Goal: Ask a question

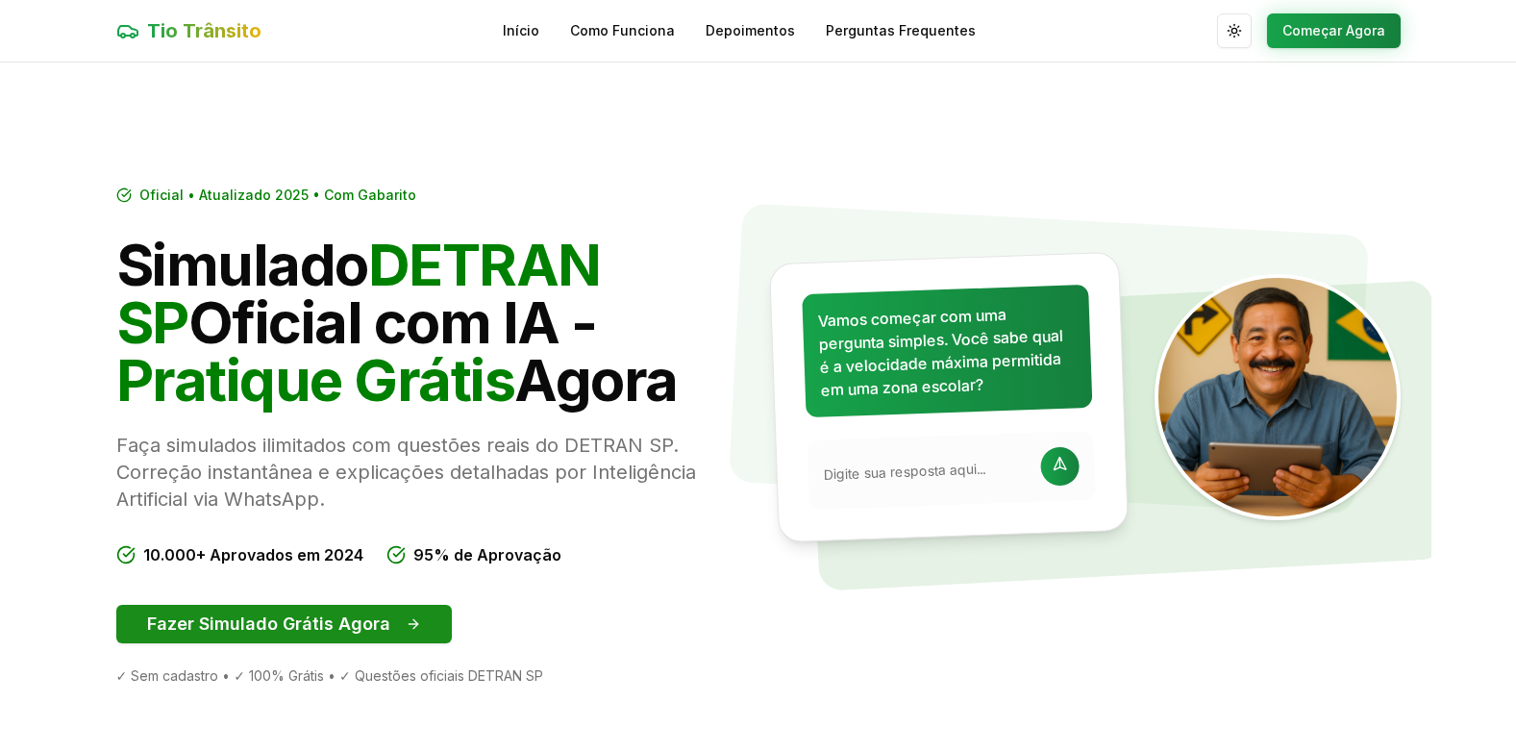
click at [283, 627] on button "Fazer Simulado Grátis Agora" at bounding box center [283, 624] width 335 height 38
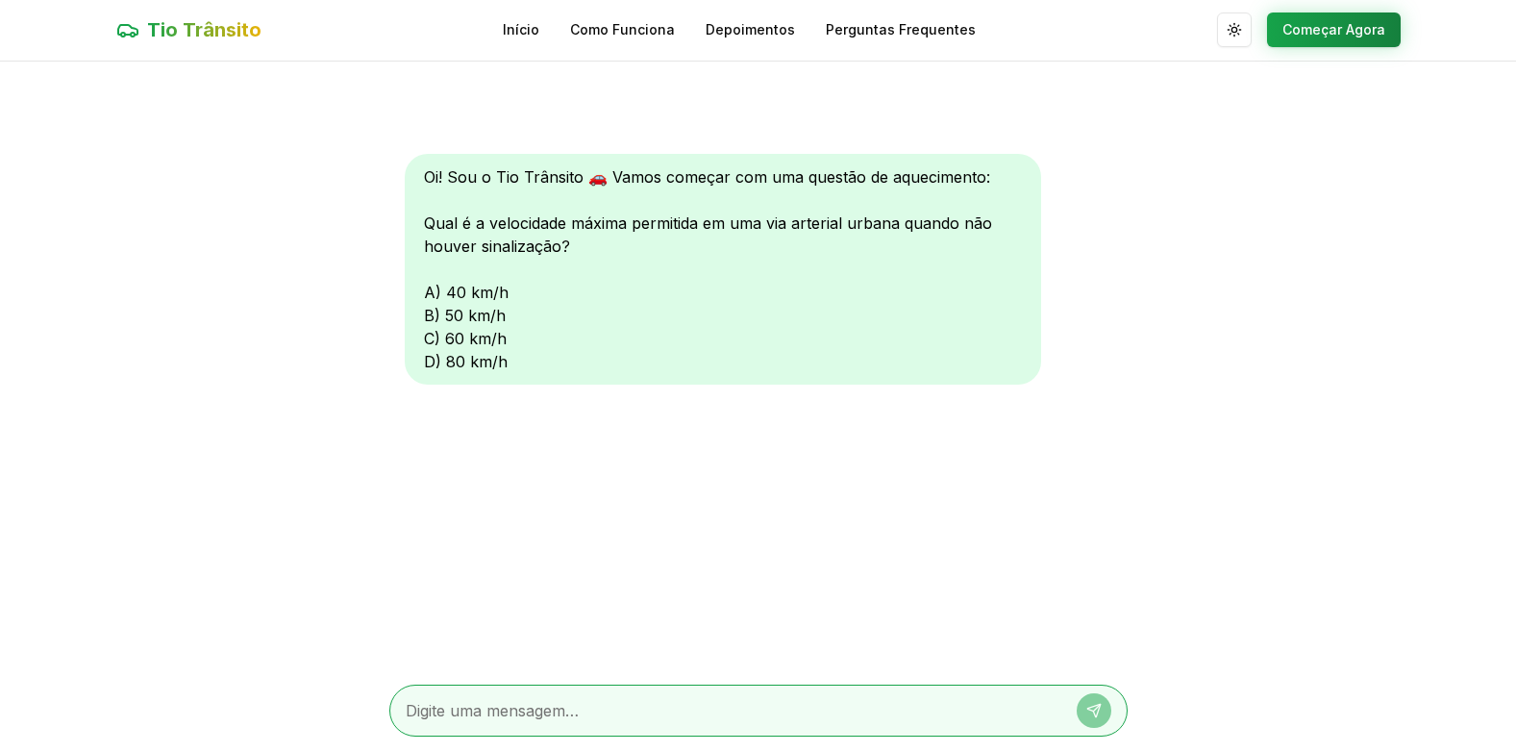
click at [463, 724] on div at bounding box center [758, 710] width 738 height 52
click at [468, 708] on textarea at bounding box center [732, 710] width 652 height 23
type textarea "d"
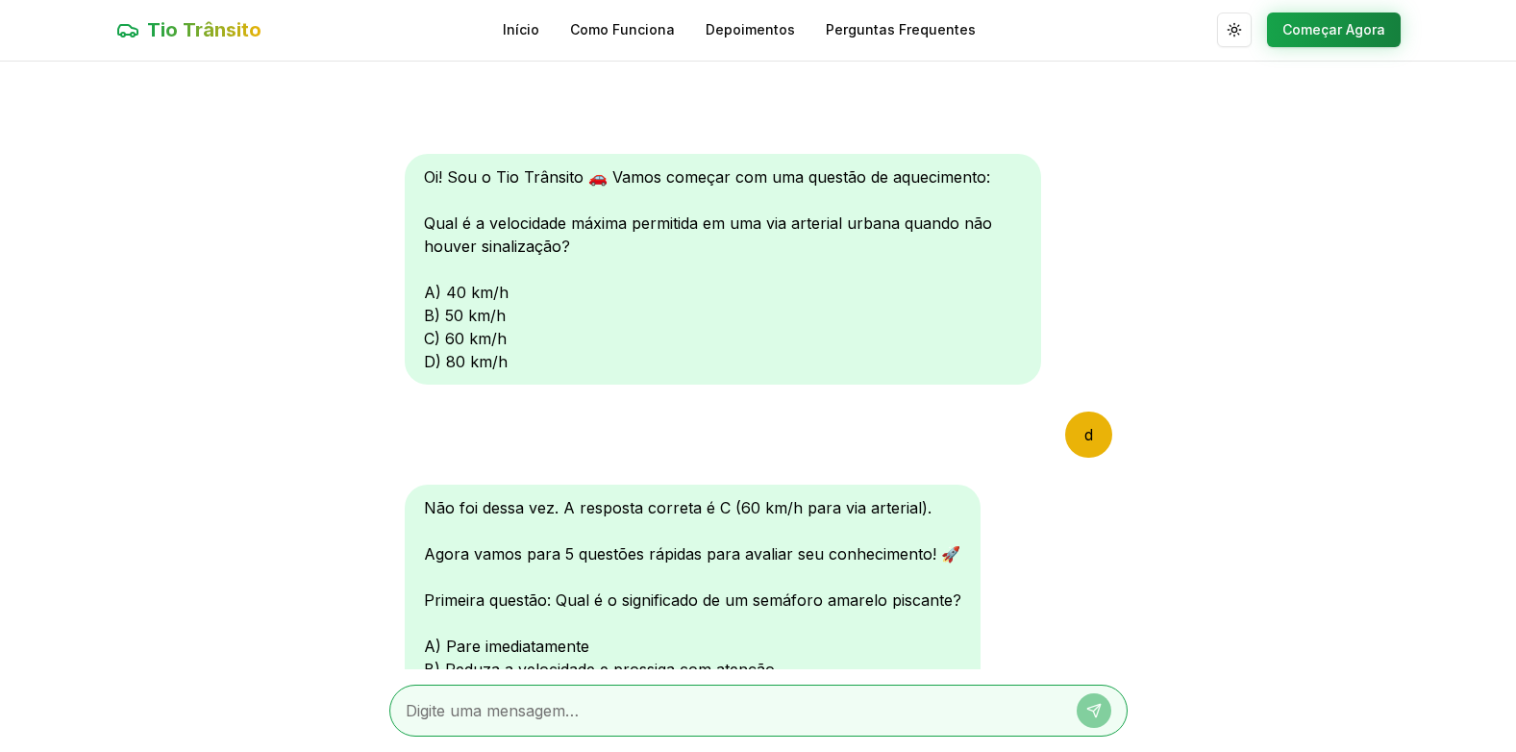
scroll to position [135, 0]
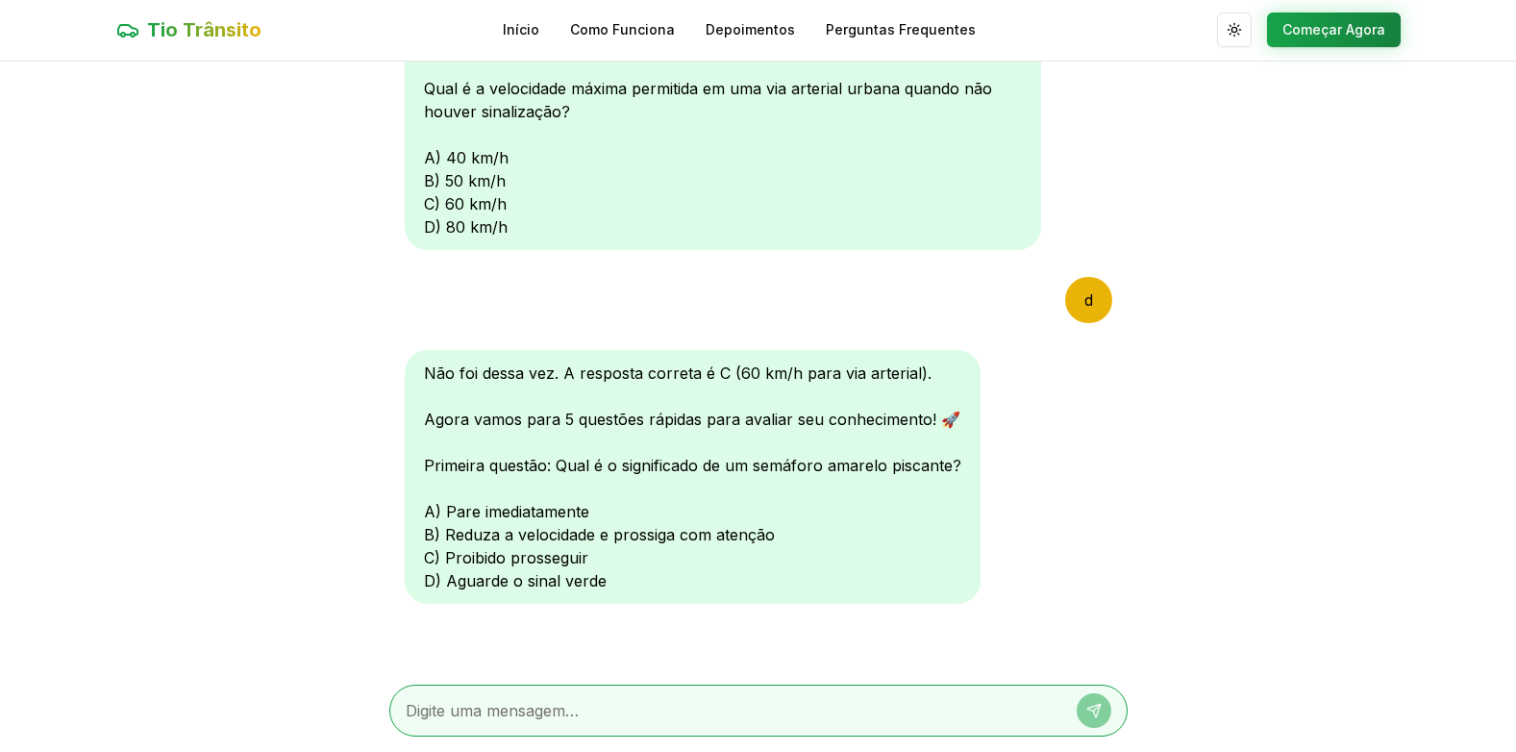
type textarea "d"
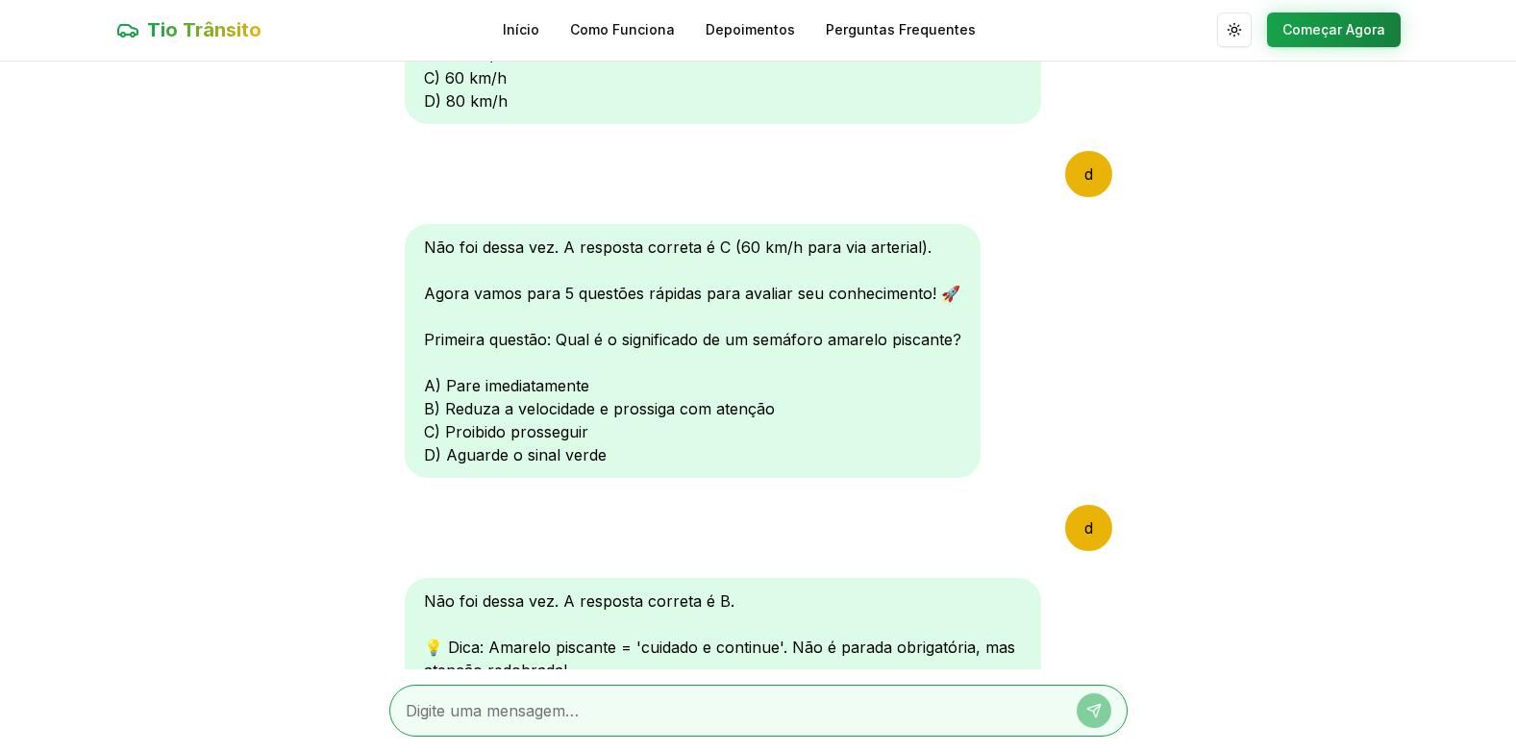
scroll to position [250, 0]
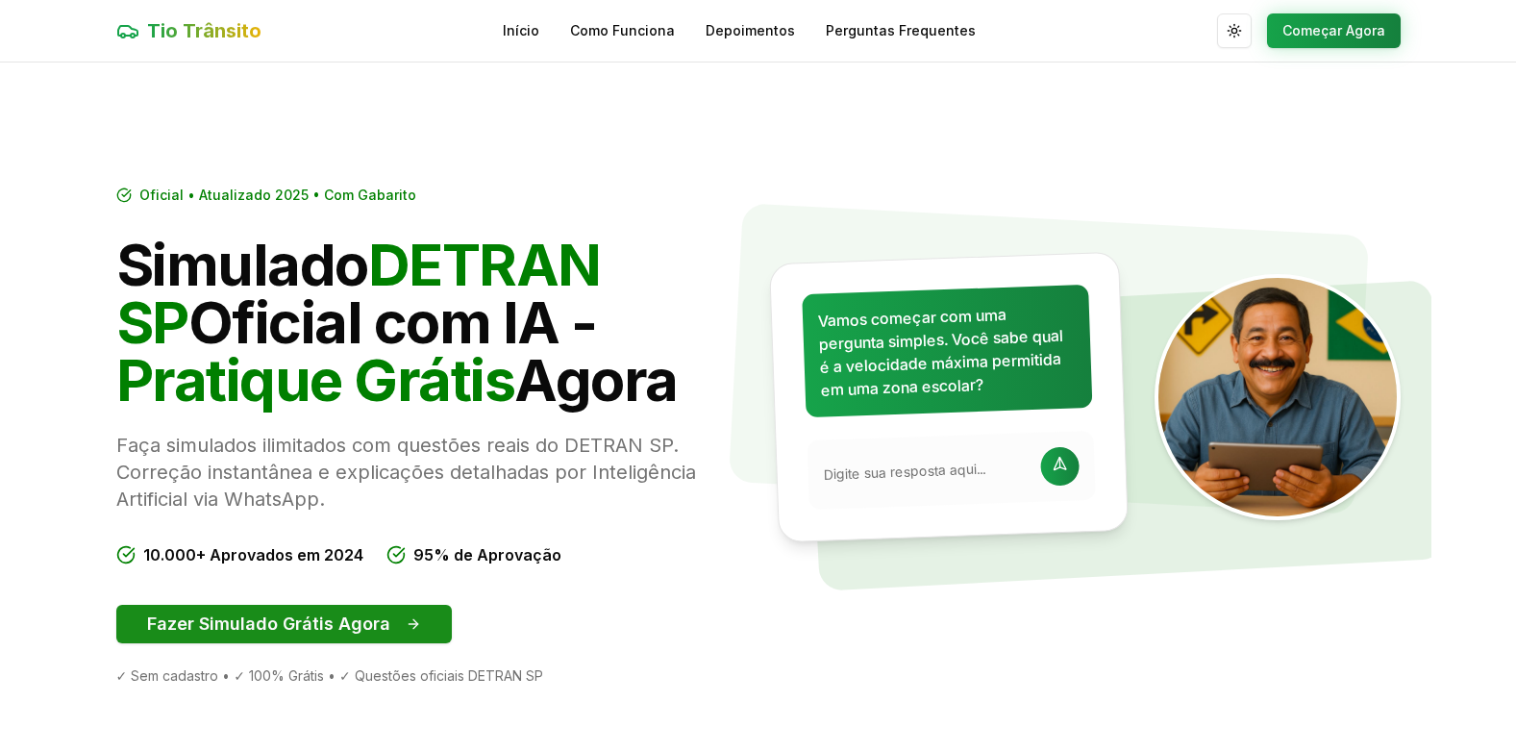
click at [266, 610] on button "Fazer Simulado Grátis Agora" at bounding box center [283, 624] width 335 height 38
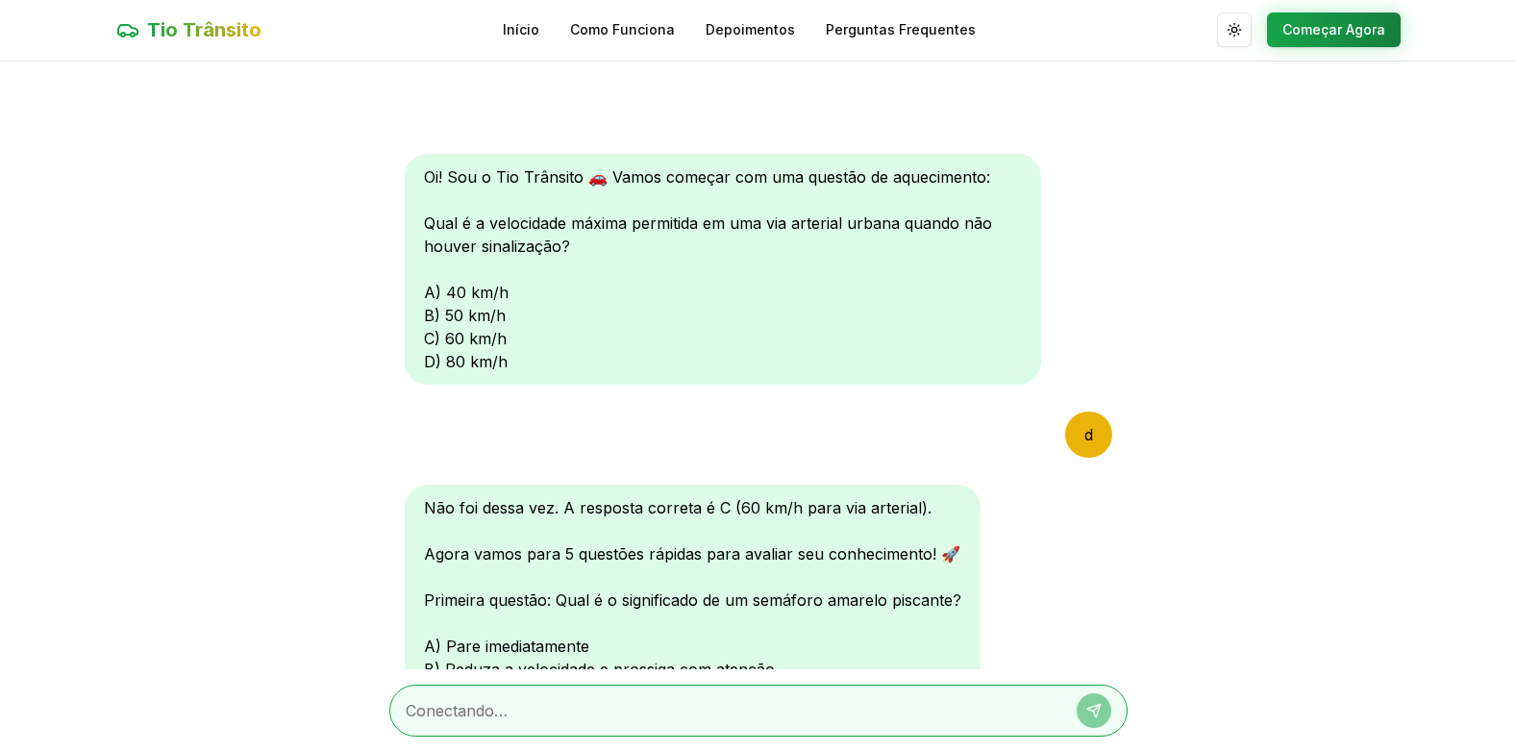
scroll to position [634, 0]
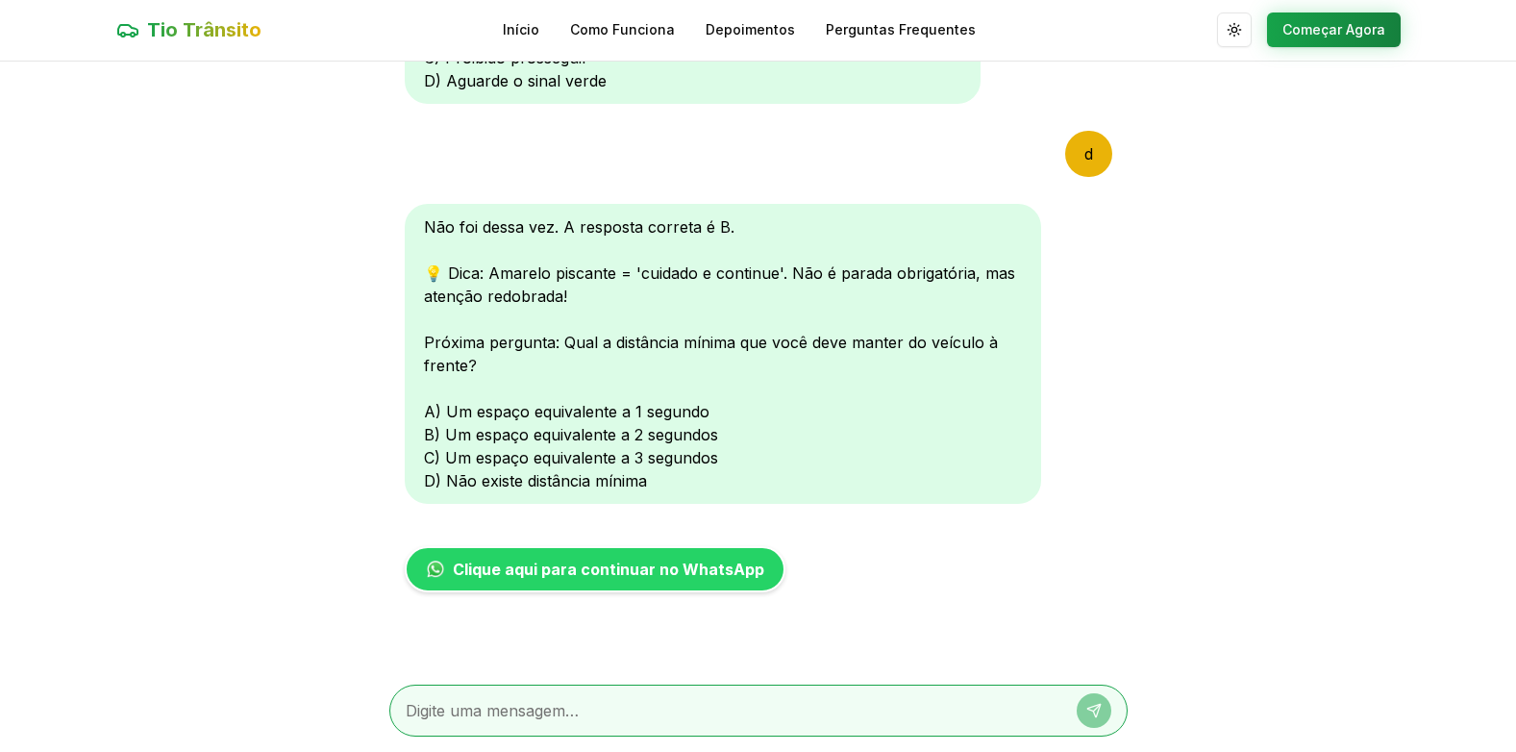
click at [721, 731] on div at bounding box center [758, 710] width 738 height 52
click at [775, 700] on textarea at bounding box center [732, 710] width 652 height 23
click at [760, 720] on textarea at bounding box center [732, 710] width 652 height 23
type textarea "2"
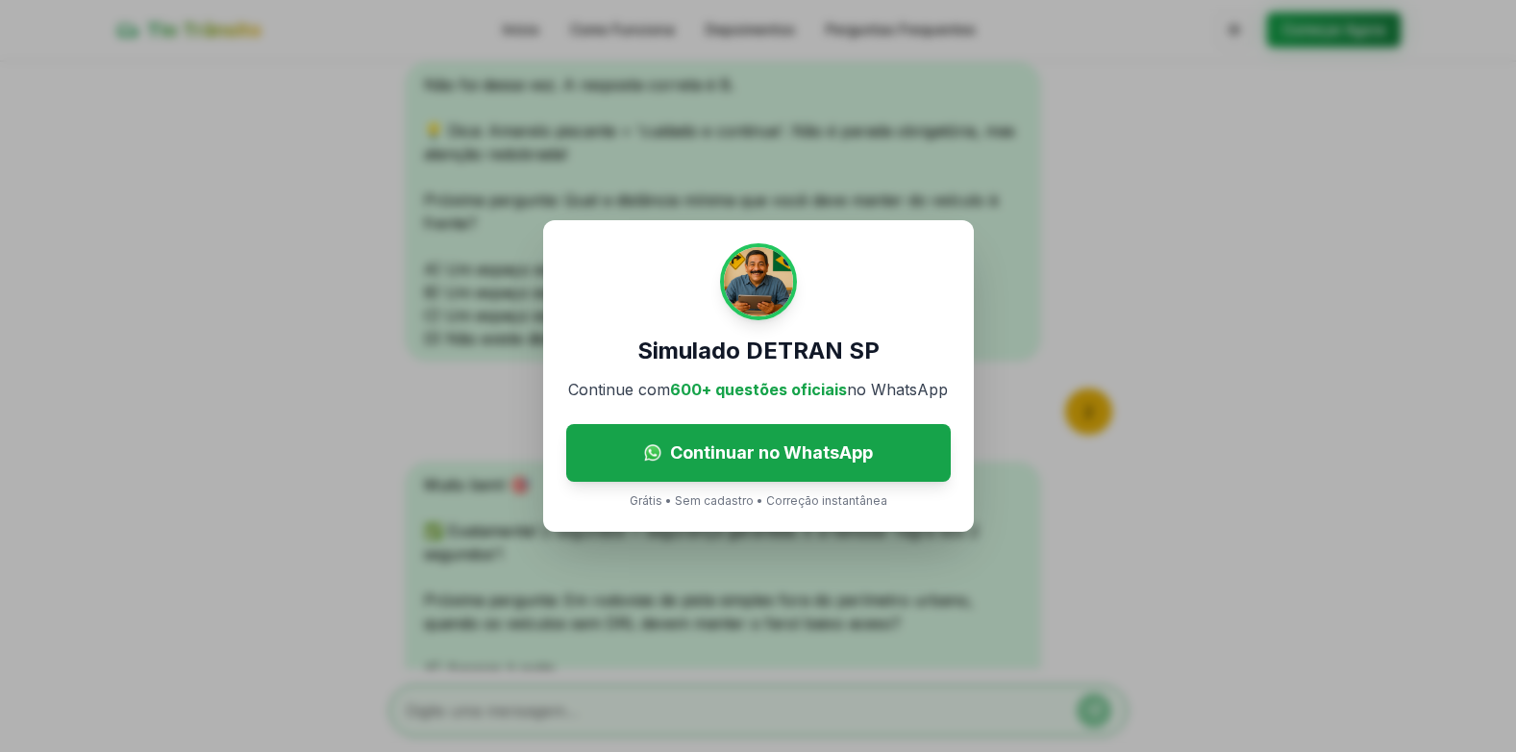
scroll to position [1034, 0]
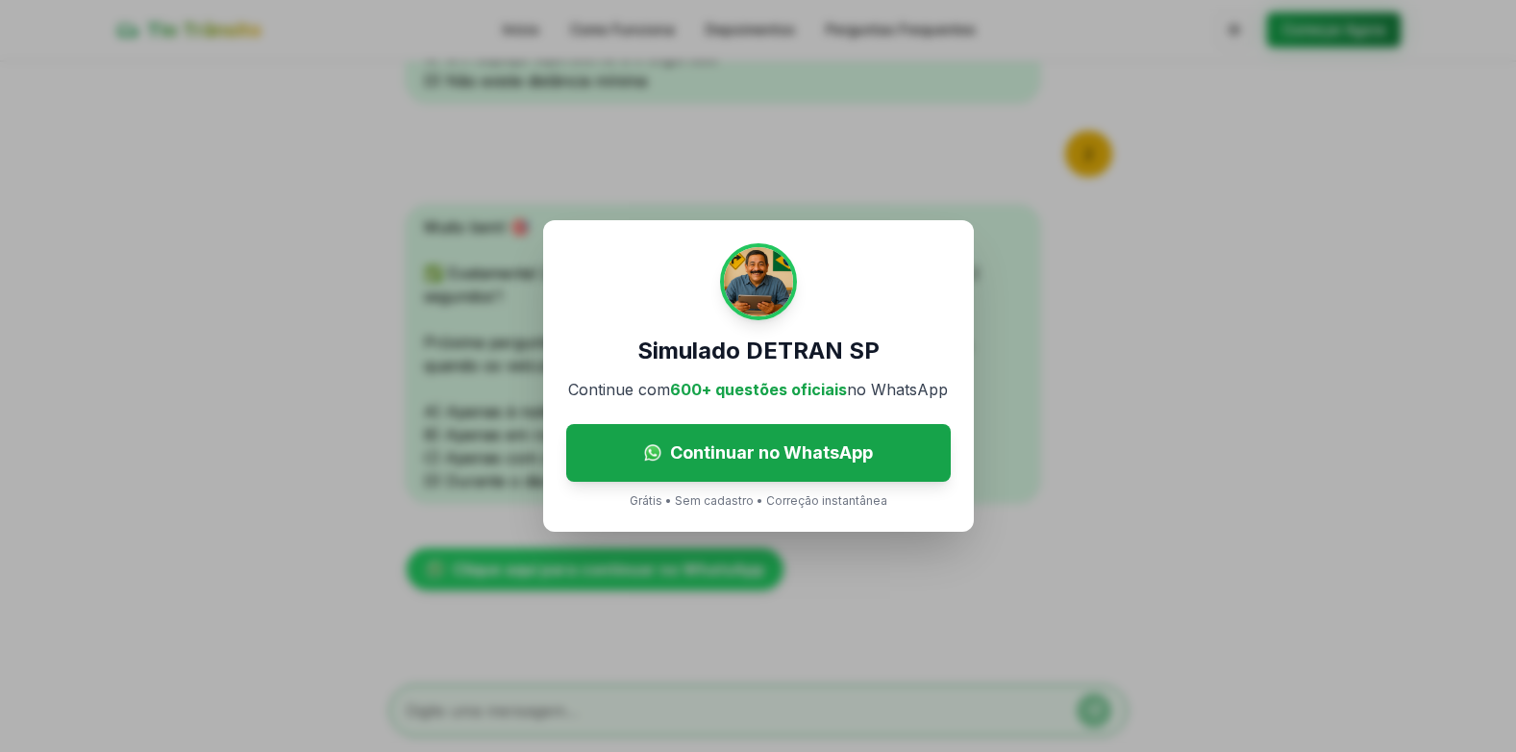
click at [745, 720] on div "Simulado DETRAN SP Continue com 600+ questões oficiais no WhatsApp Continuar no…" at bounding box center [758, 376] width 1516 height 752
click at [950, 588] on div "Simulado DETRAN SP Continue com 600+ questões oficiais no WhatsApp Continuar no…" at bounding box center [758, 376] width 1516 height 752
click at [721, 532] on div "Simulado DETRAN SP Continue com 600+ questões oficiais no WhatsApp Continuar no…" at bounding box center [758, 376] width 1516 height 752
click at [728, 550] on div "Simulado DETRAN SP Continue com 600+ questões oficiais no WhatsApp Continuar no…" at bounding box center [758, 376] width 1516 height 752
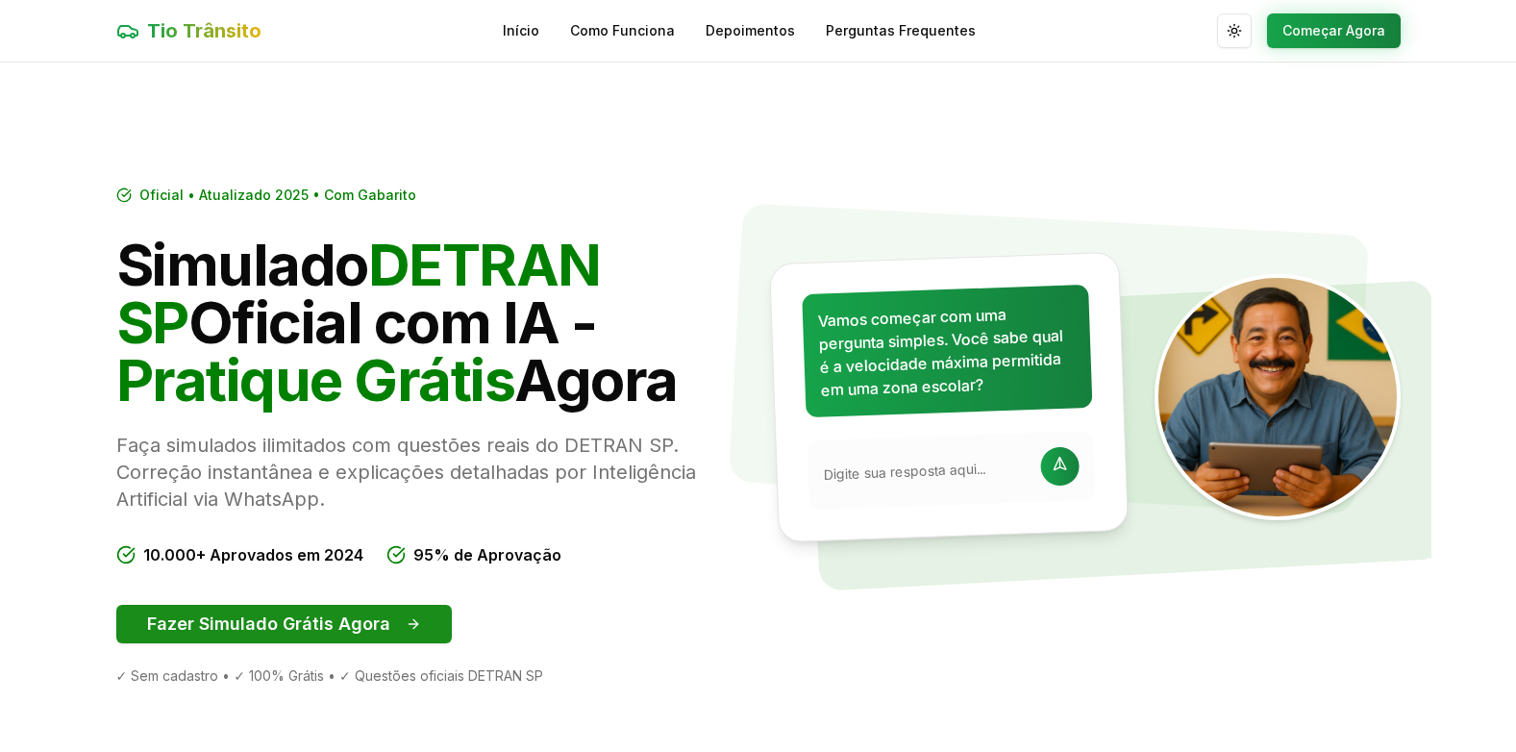
click at [284, 618] on button "Fazer Simulado Grátis Agora" at bounding box center [283, 624] width 335 height 38
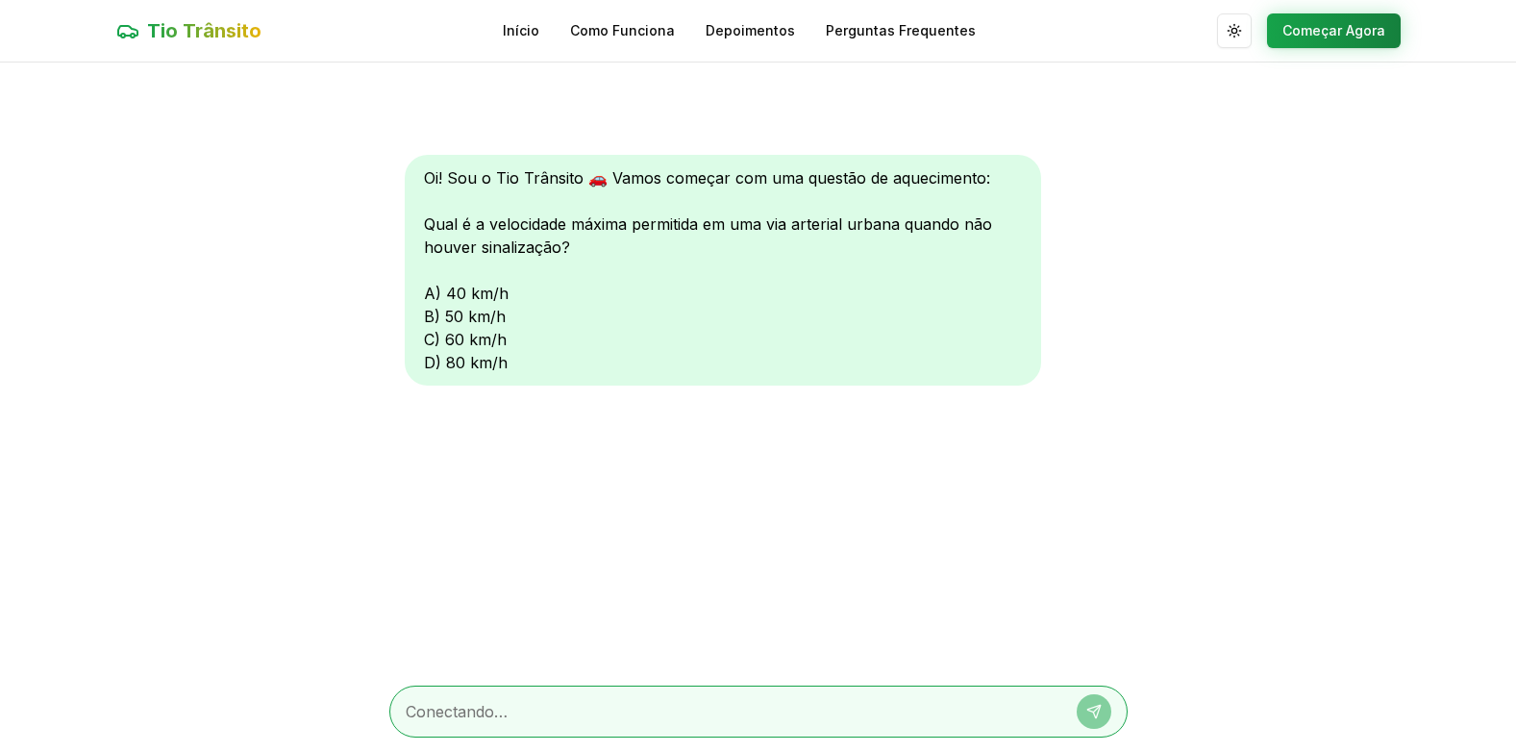
scroll to position [1, 0]
click at [564, 707] on textarea at bounding box center [732, 710] width 652 height 23
type textarea "c"
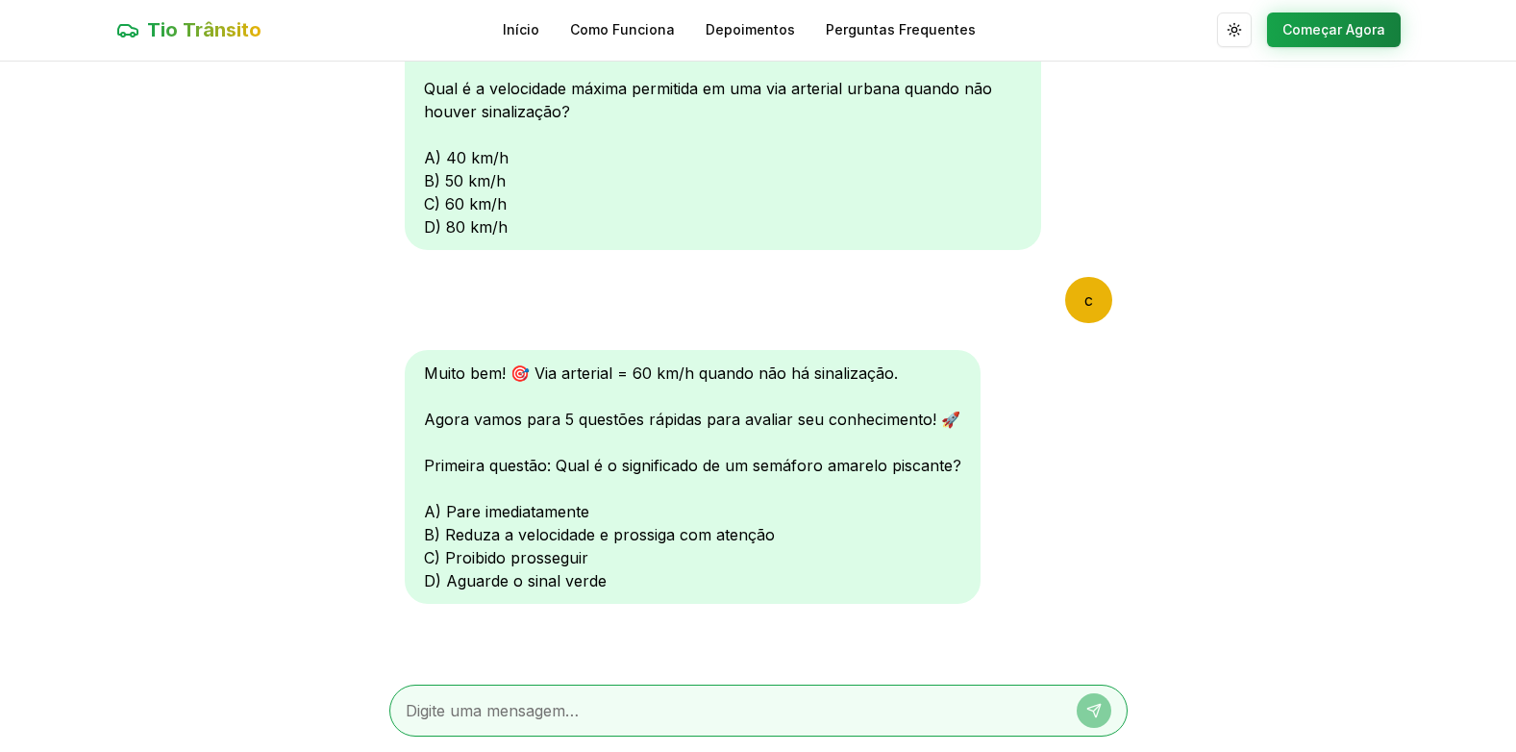
type textarea "b"
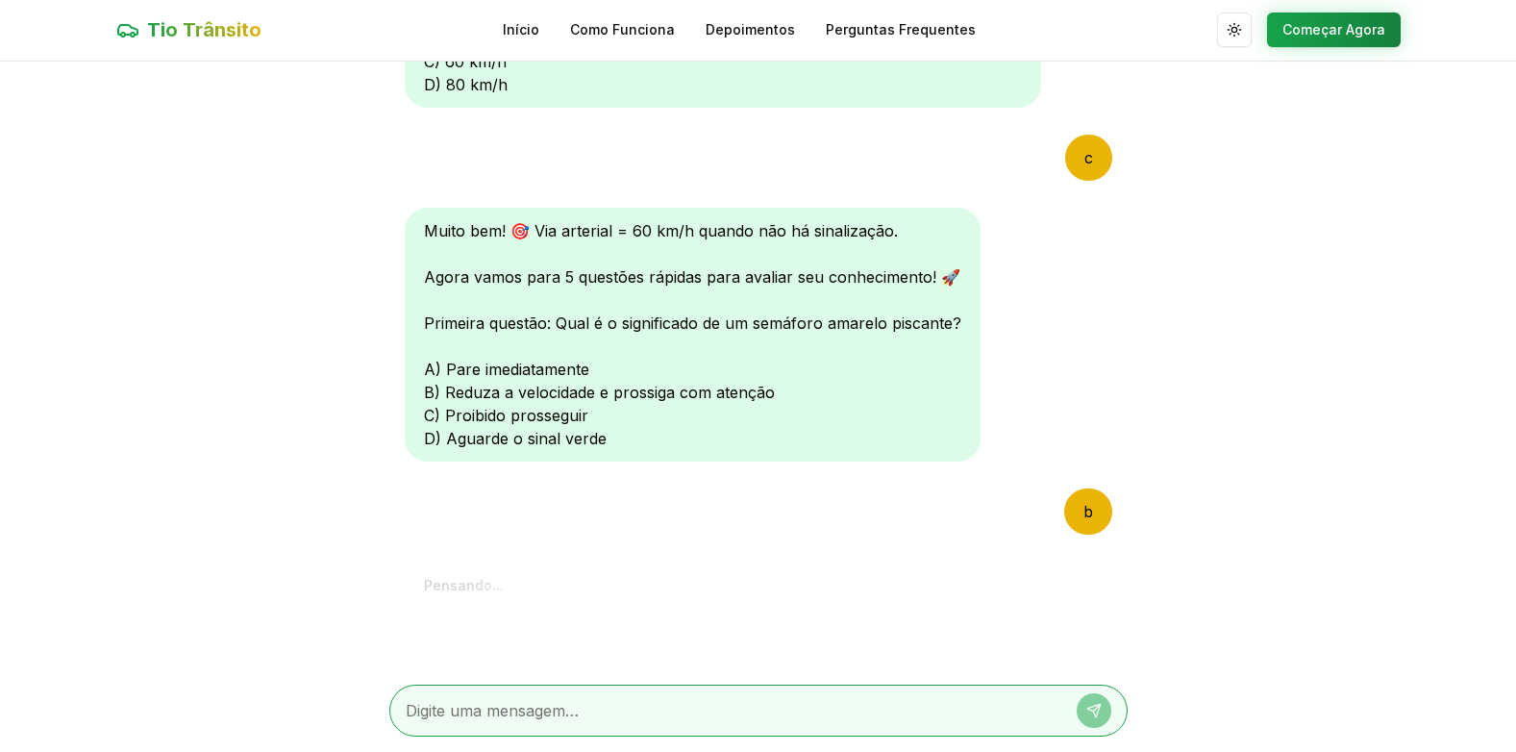
scroll to position [634, 0]
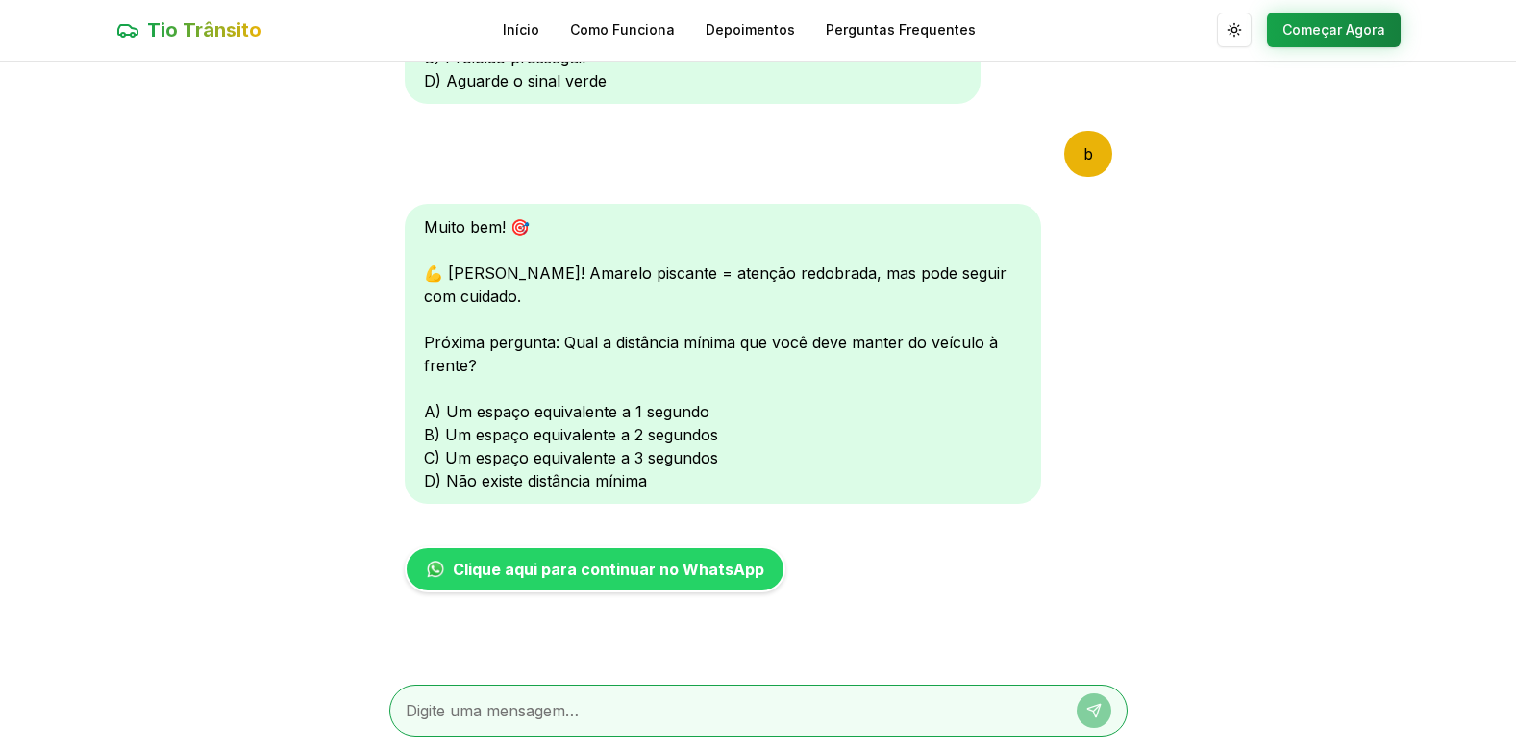
type textarea "b"
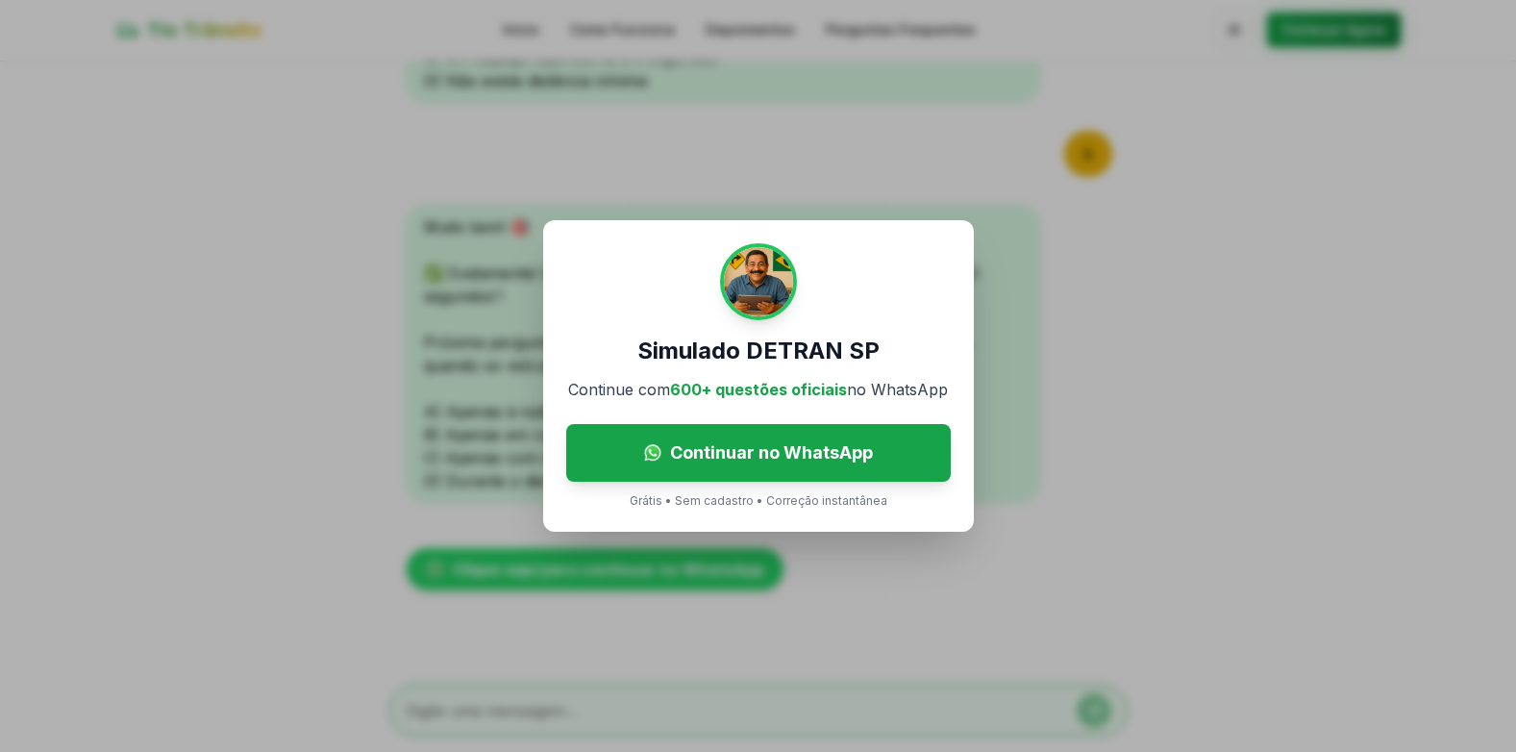
scroll to position [0, 0]
